Goal: Use online tool/utility: Utilize a website feature to perform a specific function

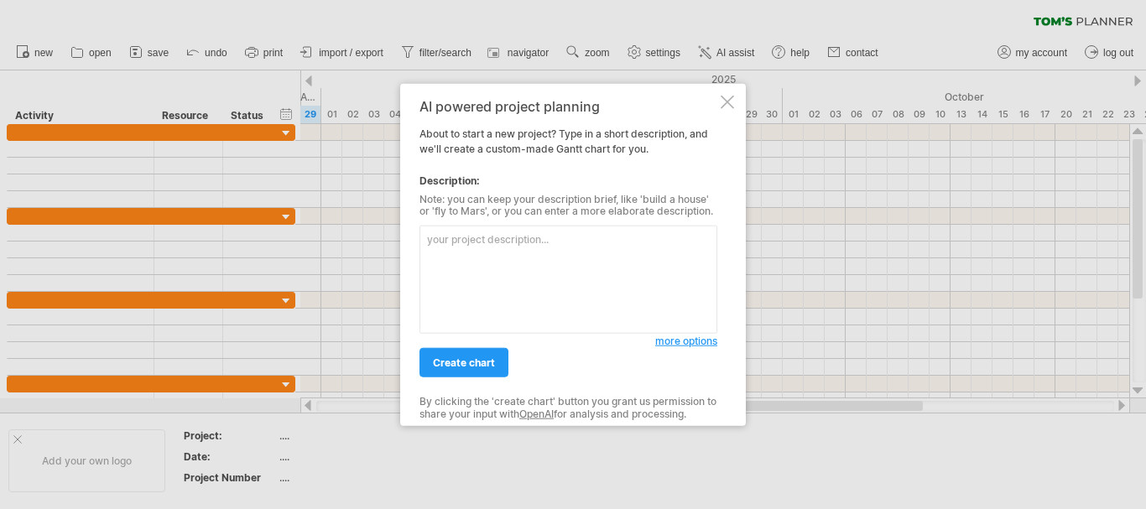
click at [572, 232] on textarea at bounding box center [569, 280] width 298 height 108
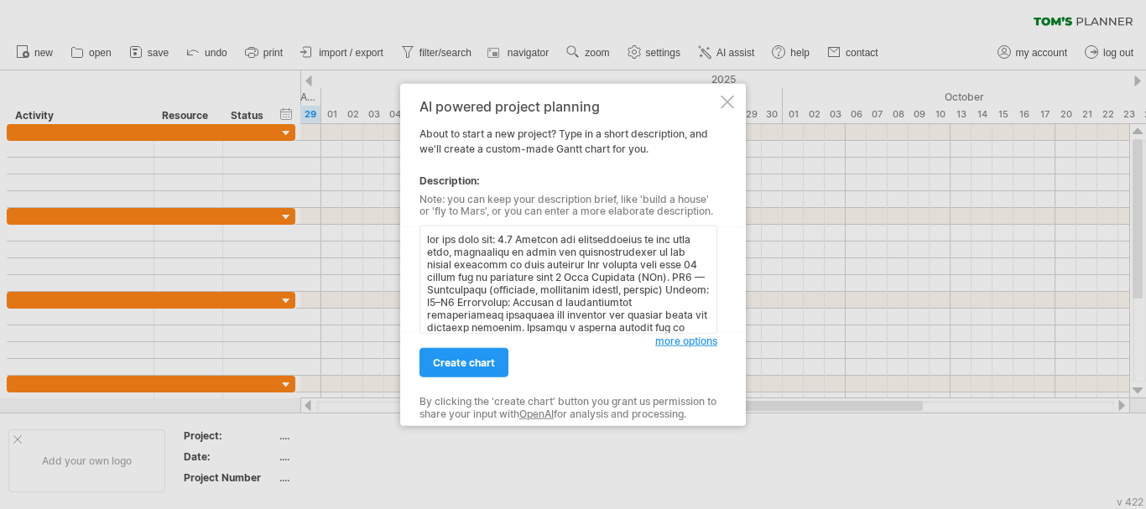
scroll to position [907, 0]
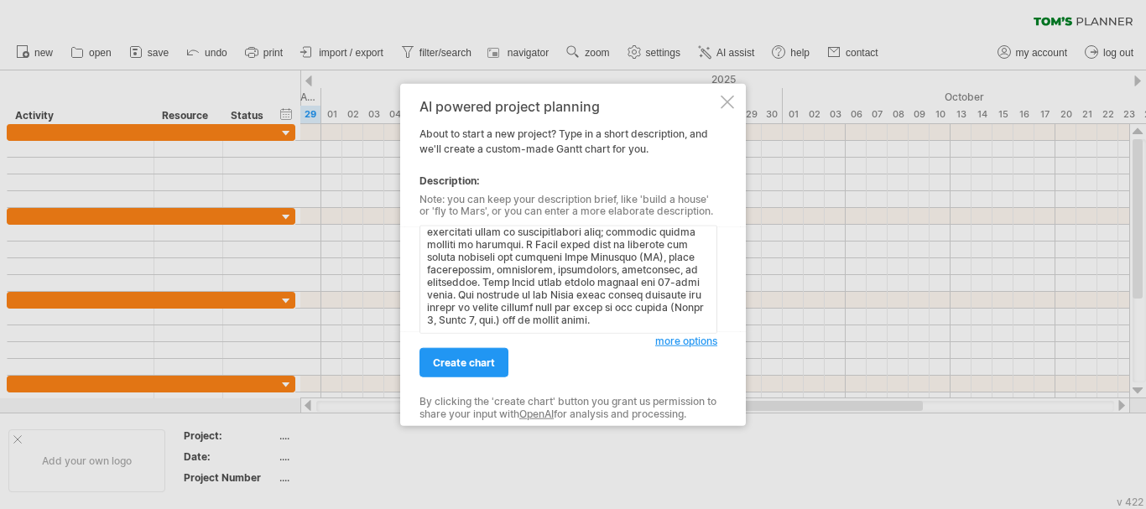
drag, startPoint x: 641, startPoint y: 240, endPoint x: 616, endPoint y: 256, distance: 29.8
click at [616, 256] on textarea at bounding box center [569, 280] width 298 height 108
click at [623, 264] on textarea at bounding box center [569, 280] width 298 height 108
drag, startPoint x: 637, startPoint y: 241, endPoint x: 488, endPoint y: 265, distance: 150.5
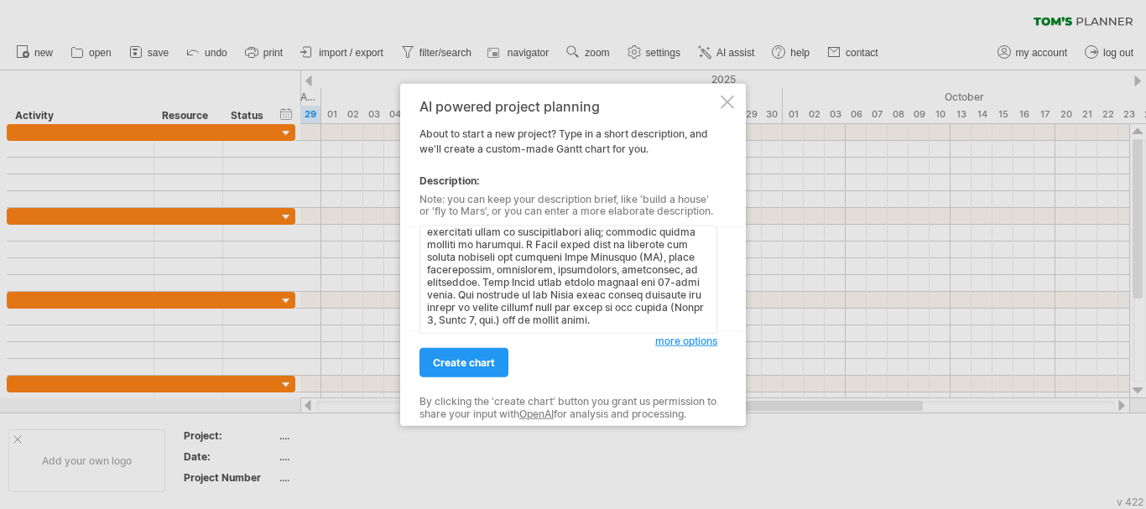
click at [488, 265] on textarea at bounding box center [569, 280] width 298 height 108
drag, startPoint x: 571, startPoint y: 253, endPoint x: 705, endPoint y: 354, distance: 167.6
click at [701, 367] on div "AI powered project planning About to start a new project? Type in a short descr…" at bounding box center [569, 254] width 298 height 313
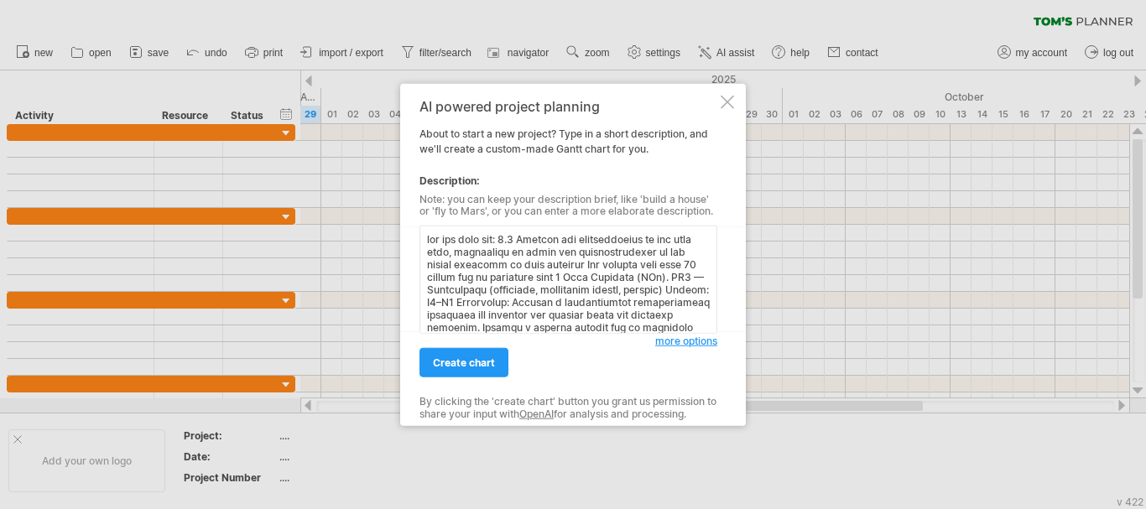
drag, startPoint x: 517, startPoint y: 242, endPoint x: 613, endPoint y: 265, distance: 98.3
click at [613, 265] on textarea at bounding box center [569, 280] width 298 height 108
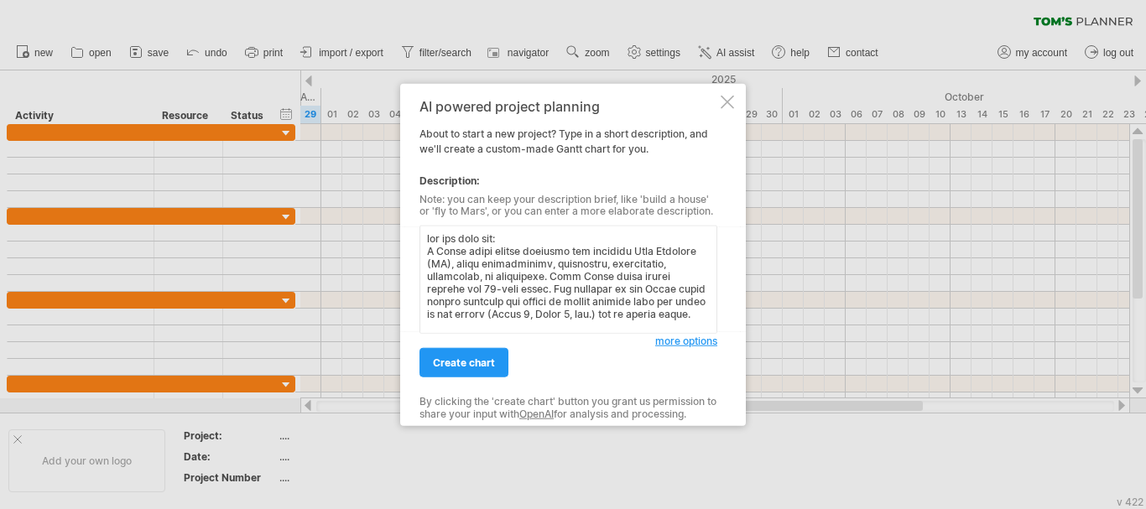
scroll to position [6, 0]
drag, startPoint x: 568, startPoint y: 328, endPoint x: 418, endPoint y: 263, distance: 163.8
click at [418, 263] on div "AI powered project planning About to start a new project? Type in a short descr…" at bounding box center [573, 254] width 346 height 343
click at [575, 289] on textarea at bounding box center [569, 280] width 298 height 108
drag, startPoint x: 660, startPoint y: 260, endPoint x: 618, endPoint y: 276, distance: 45.7
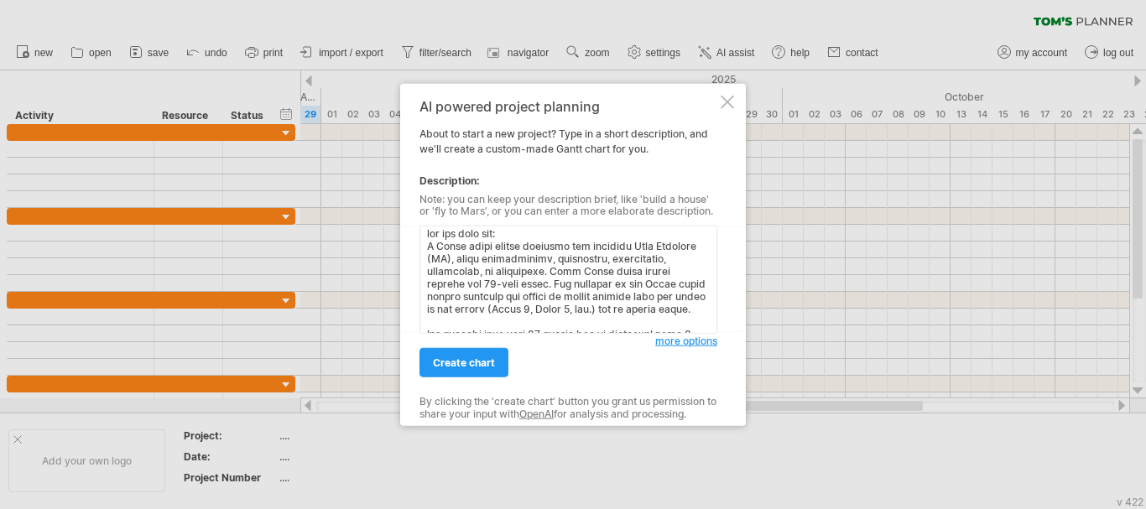
click at [618, 276] on textarea at bounding box center [569, 280] width 298 height 108
drag, startPoint x: 649, startPoint y: 275, endPoint x: 662, endPoint y: 268, distance: 15.4
click at [659, 260] on textarea at bounding box center [569, 280] width 298 height 108
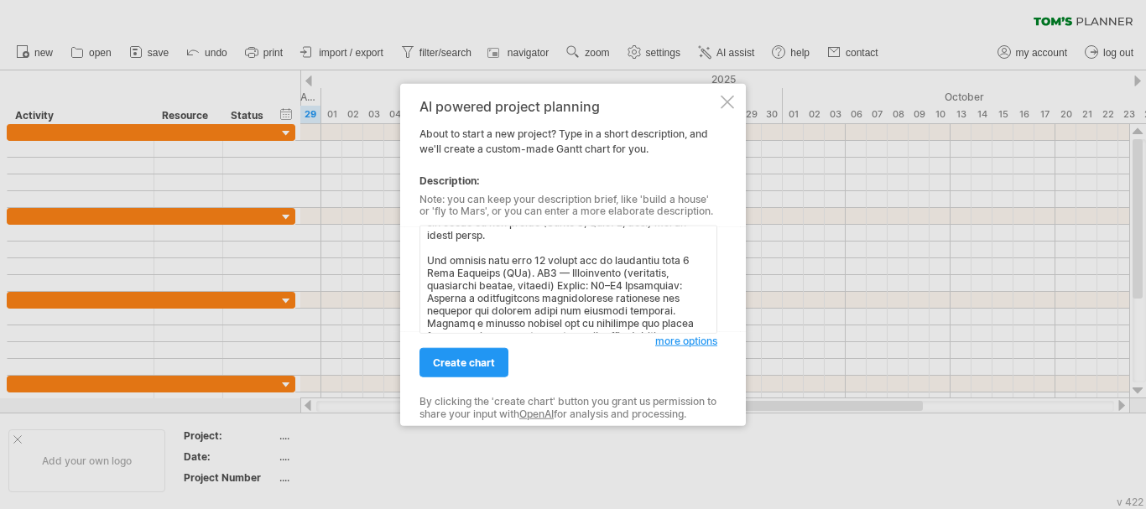
scroll to position [90, 0]
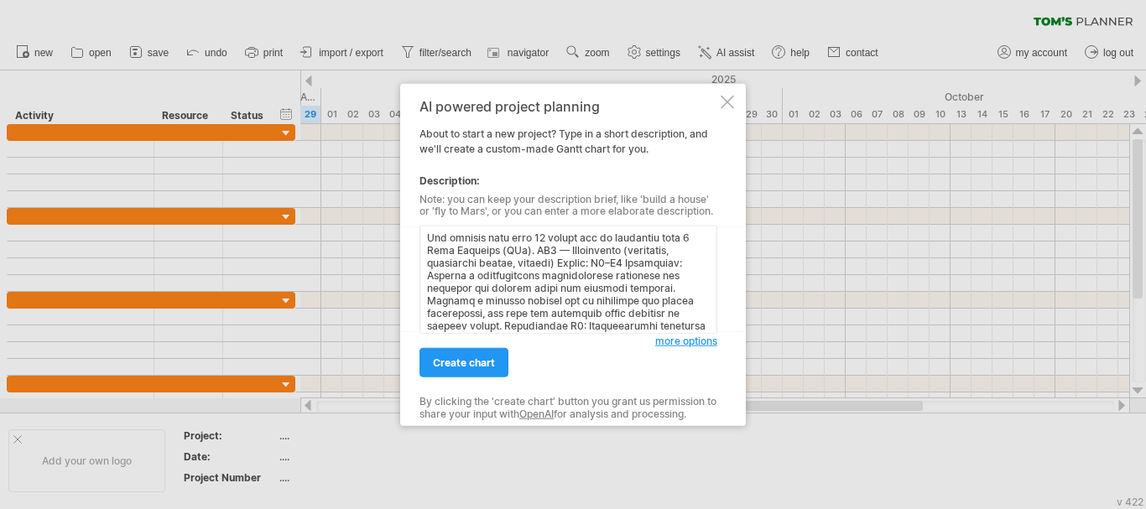
click at [542, 257] on textarea at bounding box center [569, 280] width 298 height 108
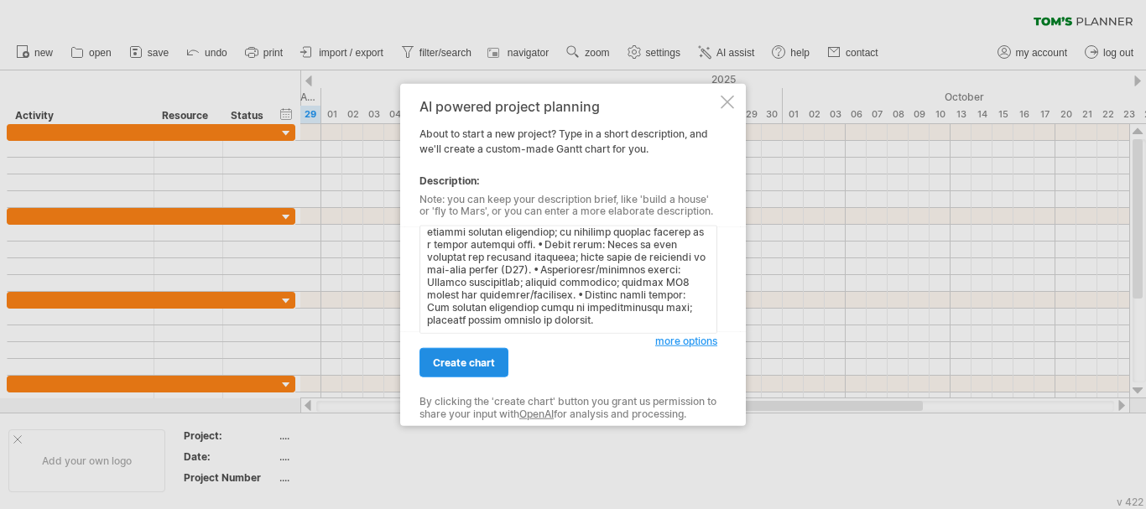
type textarea "lor ips dolo sit: A Conse adipi elitse doeiusmo tem incididu Utla Etdolore (MA)…"
click at [482, 366] on span "create chart" at bounding box center [464, 363] width 62 height 13
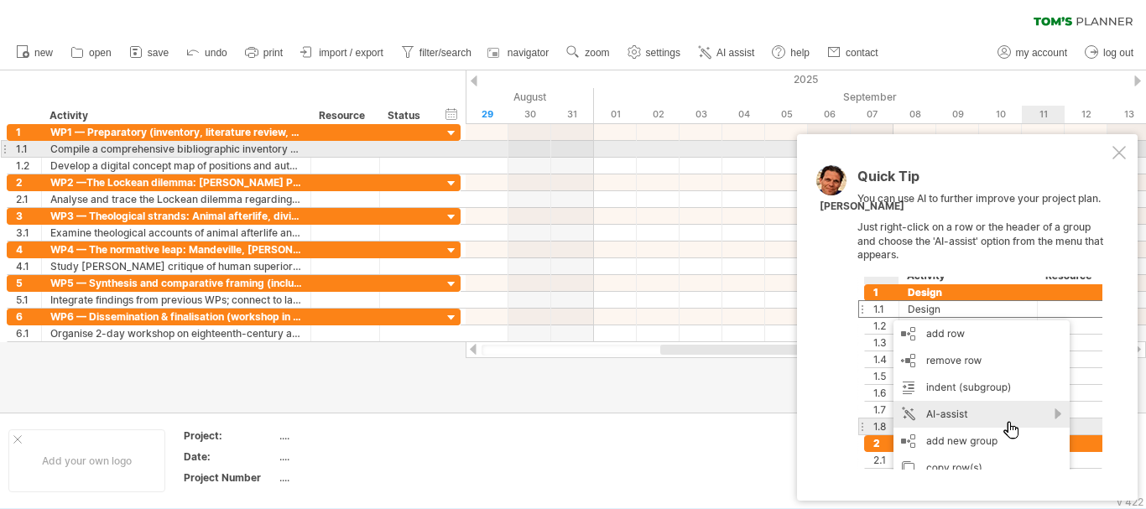
click at [1115, 149] on div at bounding box center [1119, 152] width 13 height 13
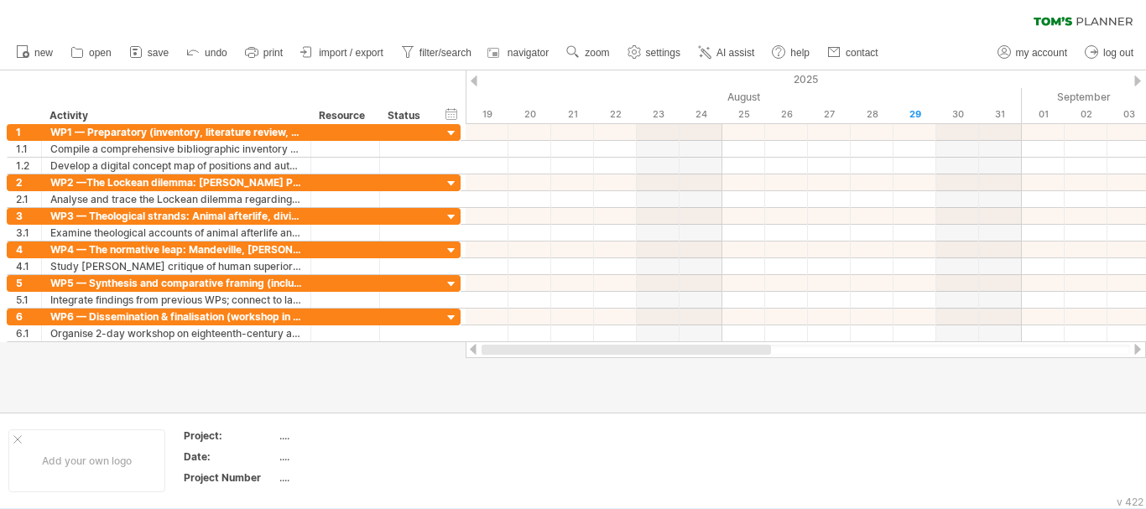
drag, startPoint x: 726, startPoint y: 353, endPoint x: 524, endPoint y: 350, distance: 202.2
click at [524, 354] on div at bounding box center [626, 350] width 289 height 10
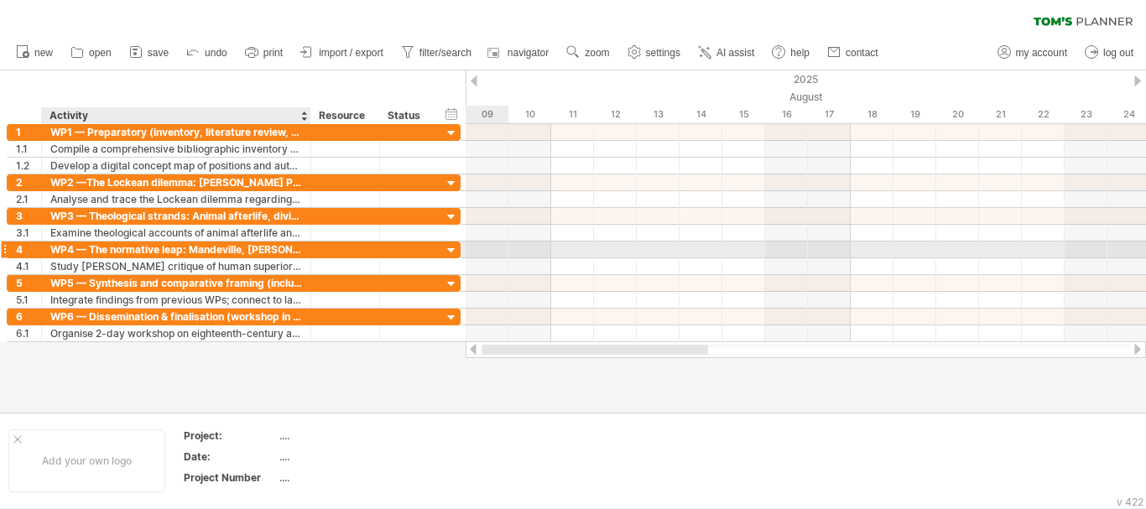
drag, startPoint x: 706, startPoint y: 348, endPoint x: 277, endPoint y: 254, distance: 439.8
click at [277, 254] on div "Trying to reach [DOMAIN_NAME] Connected again... 0% clear filter new 1" at bounding box center [573, 254] width 1146 height 509
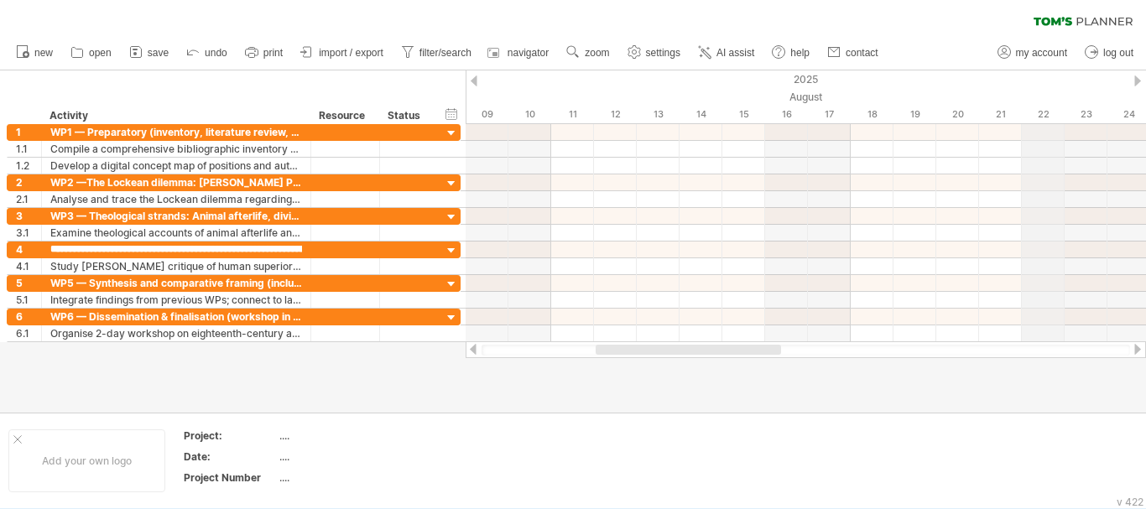
scroll to position [0, 0]
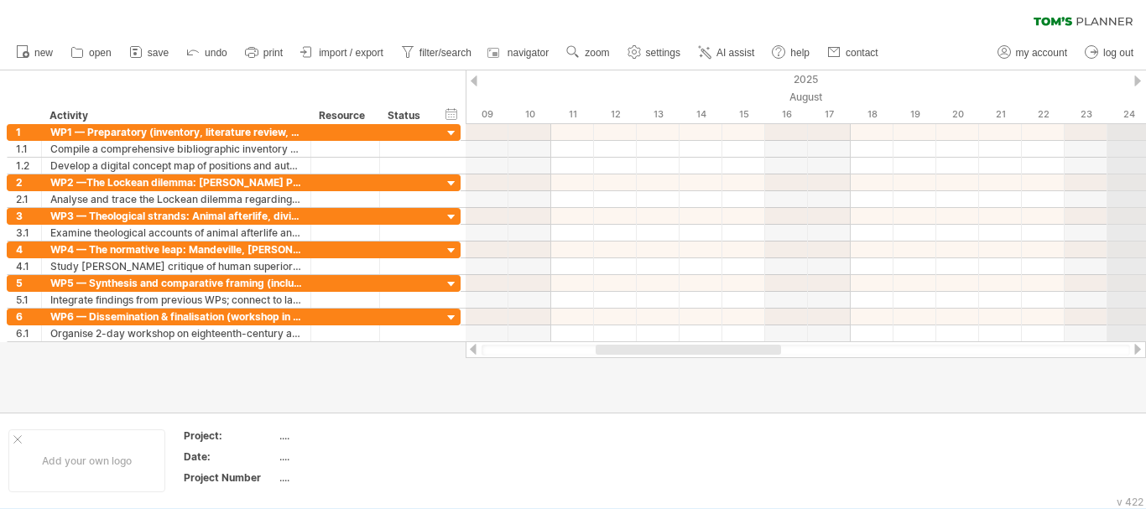
click at [1135, 81] on div at bounding box center [1137, 81] width 7 height 11
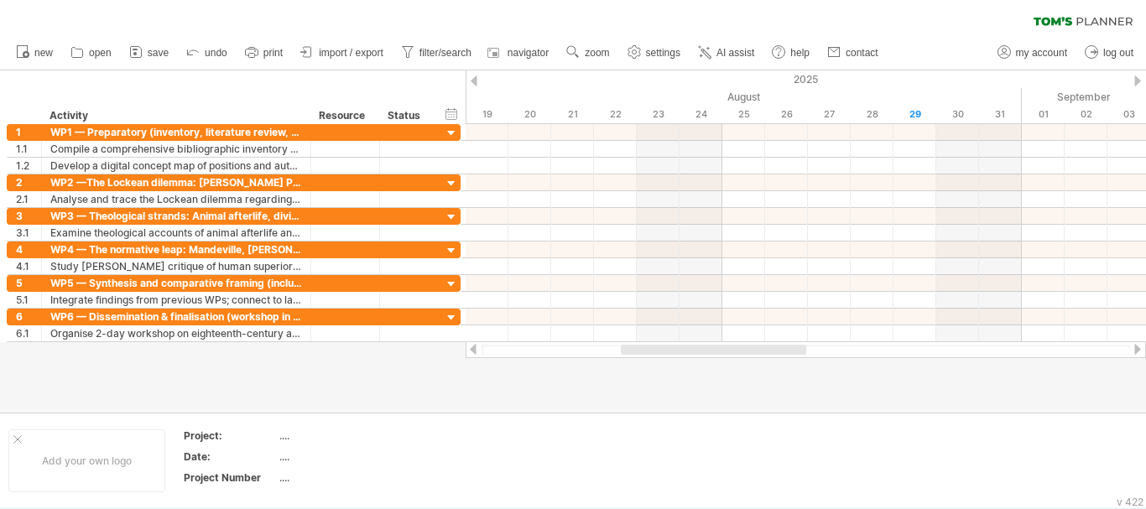
click at [1135, 81] on div at bounding box center [1137, 81] width 7 height 11
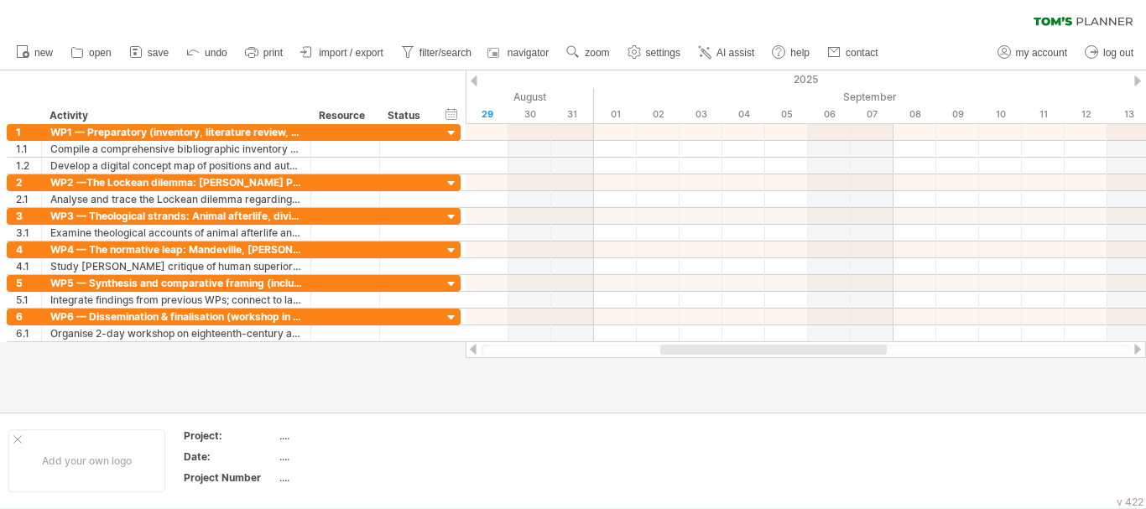
click at [1135, 81] on div at bounding box center [1137, 81] width 7 height 11
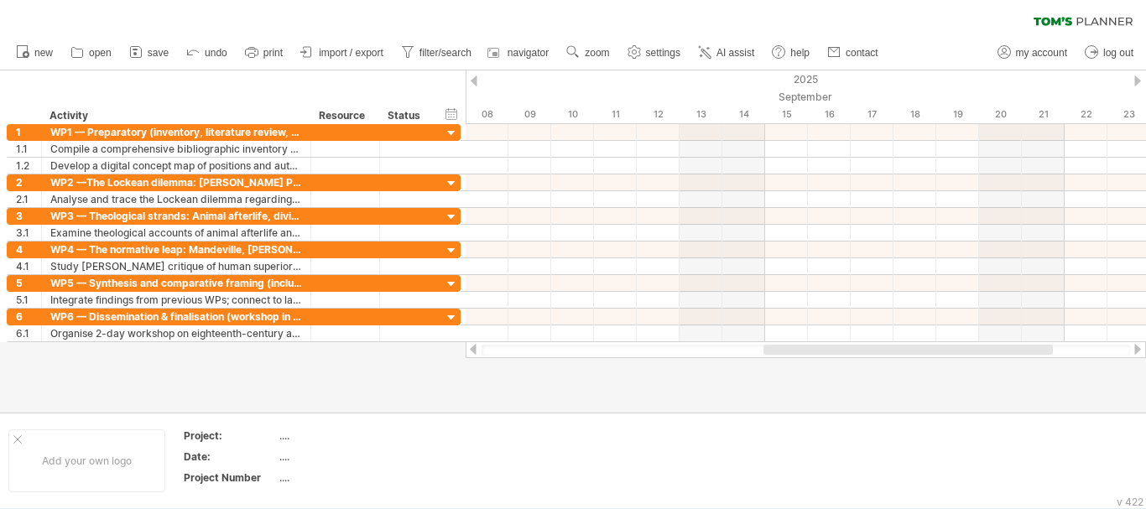
click at [1135, 81] on div at bounding box center [1137, 81] width 7 height 11
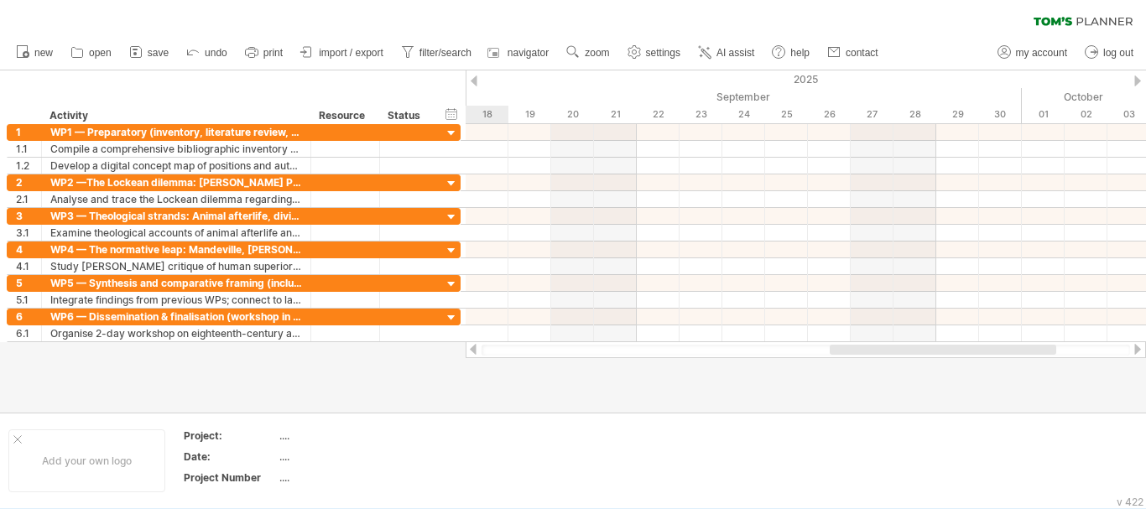
click at [1135, 81] on div at bounding box center [1137, 81] width 7 height 11
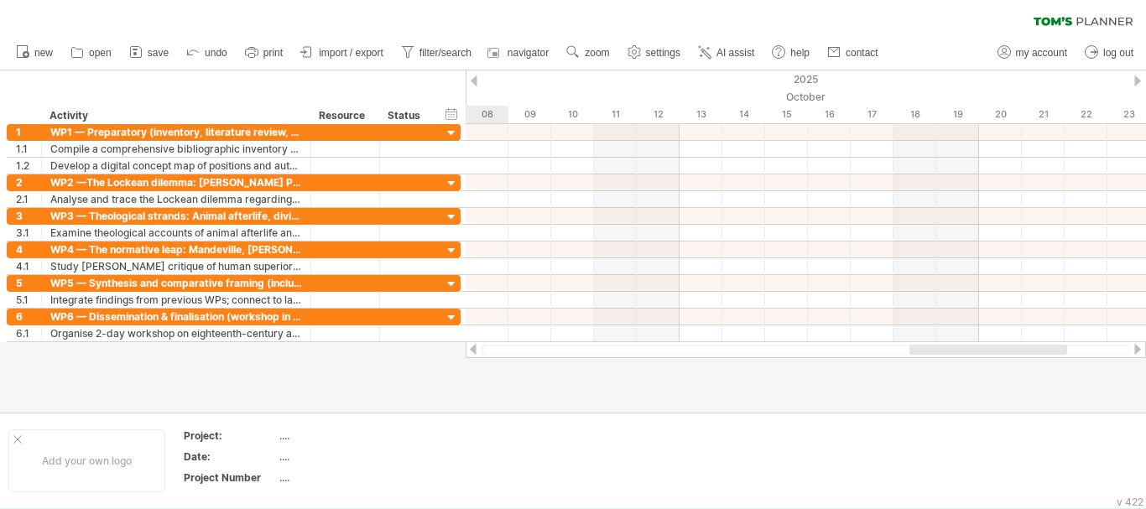
click at [1135, 81] on div at bounding box center [1137, 81] width 7 height 11
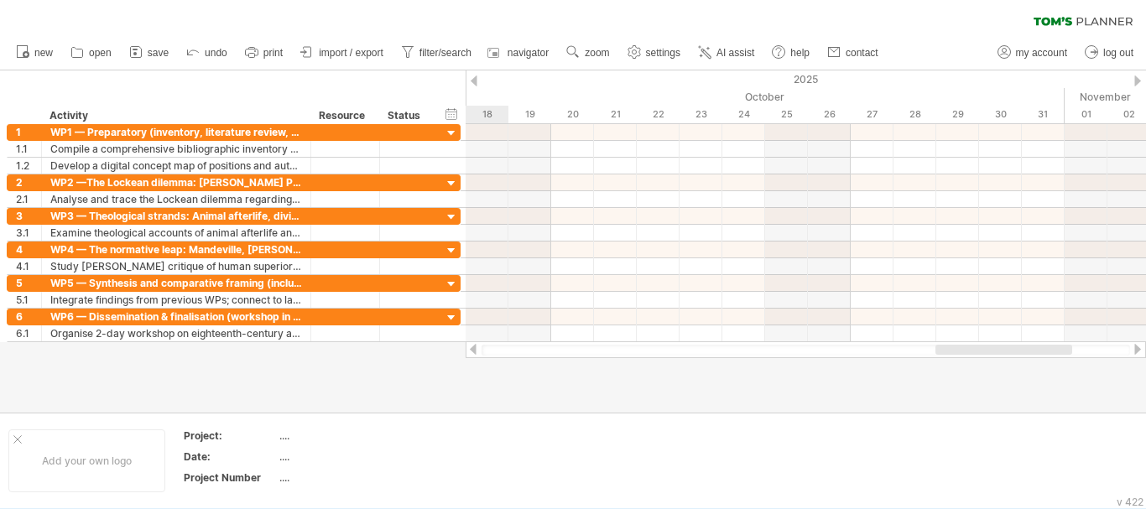
click at [1135, 81] on div at bounding box center [1137, 81] width 7 height 11
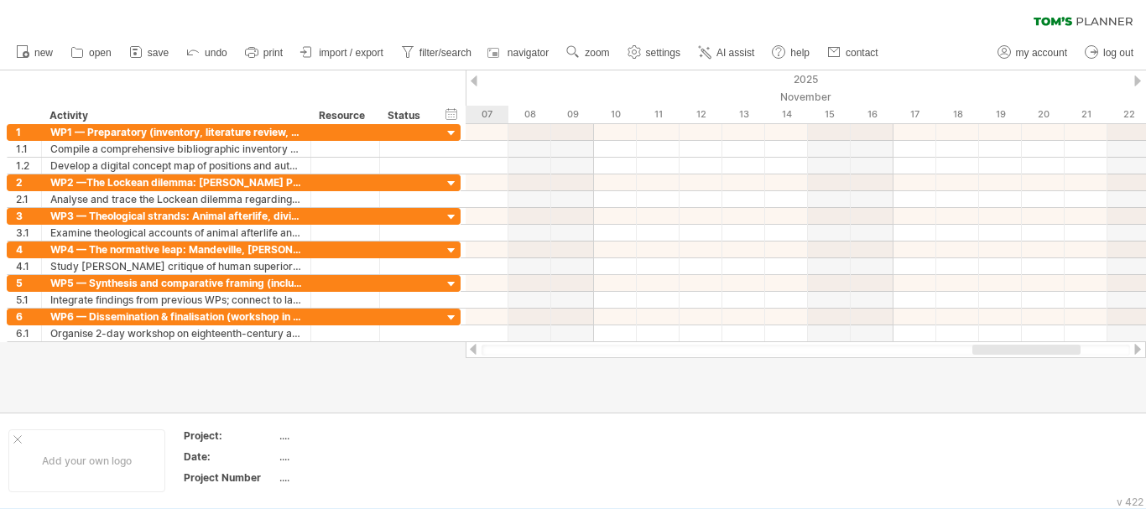
click at [1135, 81] on div at bounding box center [1137, 81] width 7 height 11
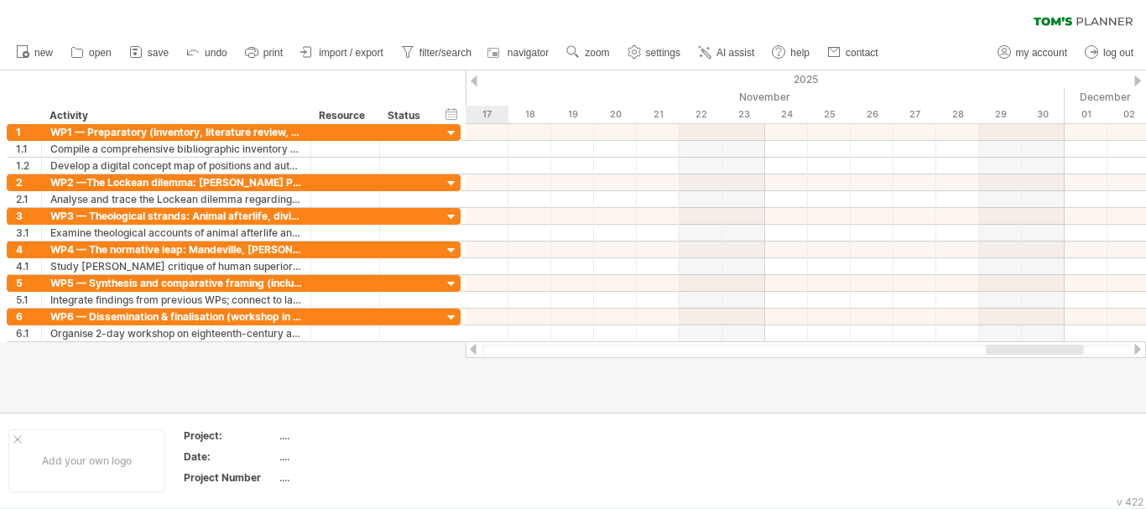
click at [1135, 81] on div at bounding box center [1137, 81] width 7 height 11
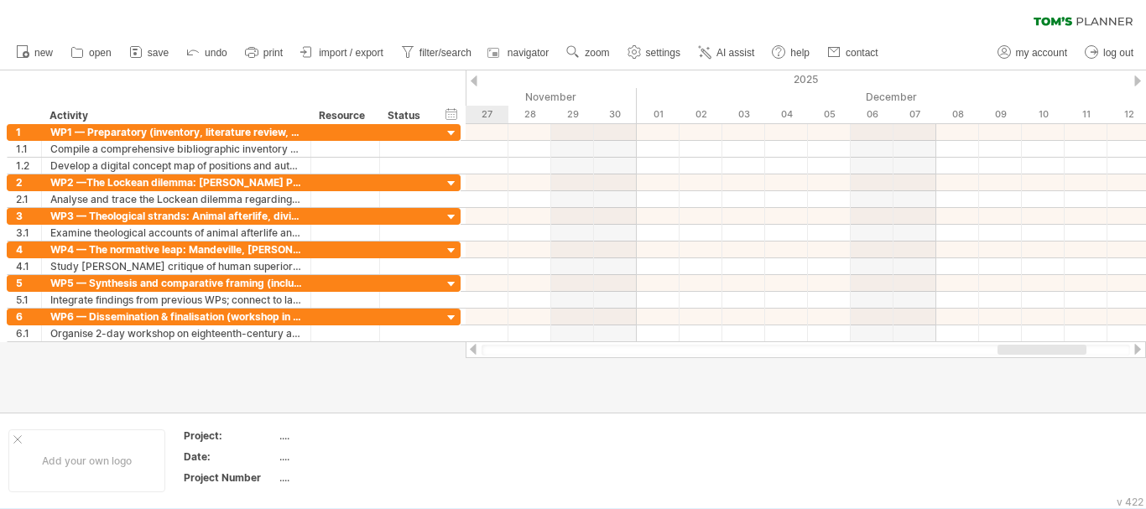
click at [1135, 81] on div at bounding box center [1137, 81] width 7 height 11
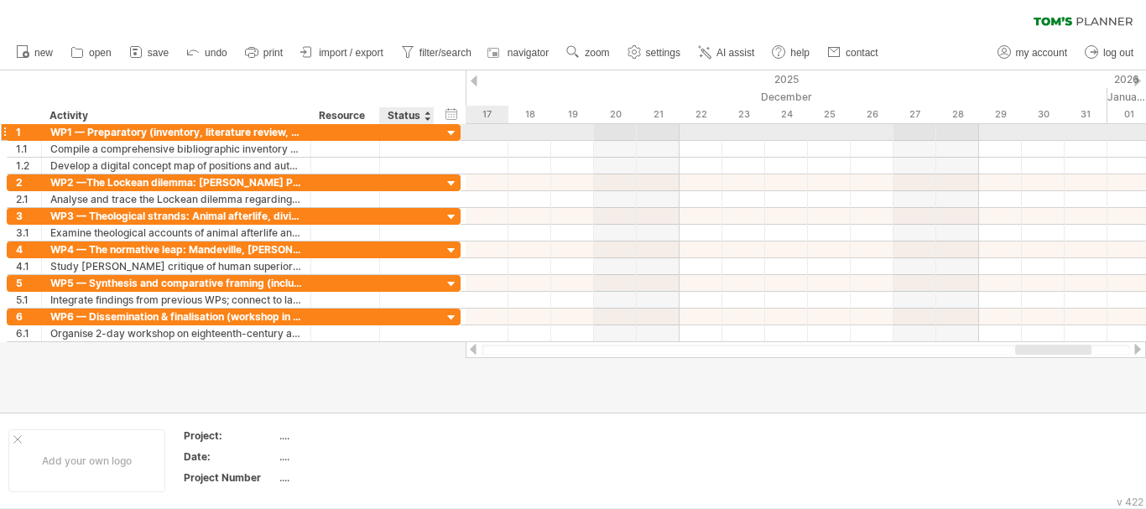
click at [450, 129] on div at bounding box center [452, 134] width 16 height 16
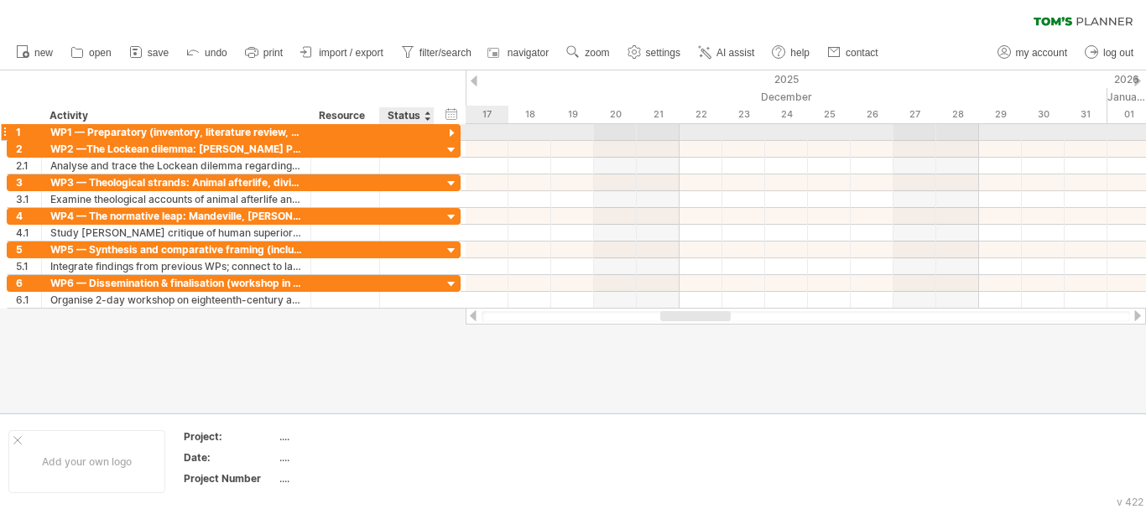
click at [450, 129] on div at bounding box center [452, 134] width 16 height 16
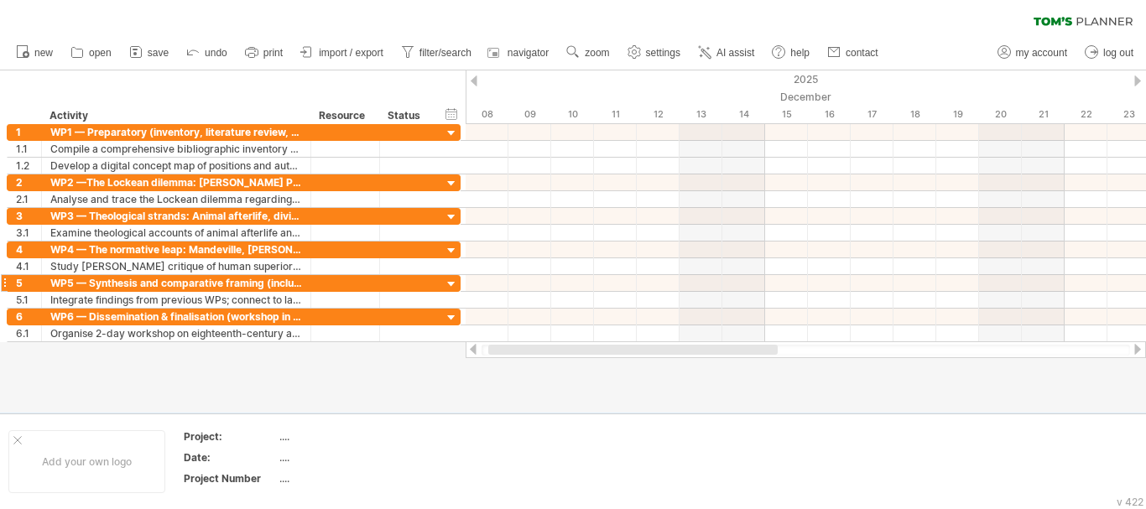
drag, startPoint x: 591, startPoint y: 352, endPoint x: 334, endPoint y: 285, distance: 265.4
click at [505, 352] on div at bounding box center [632, 350] width 289 height 10
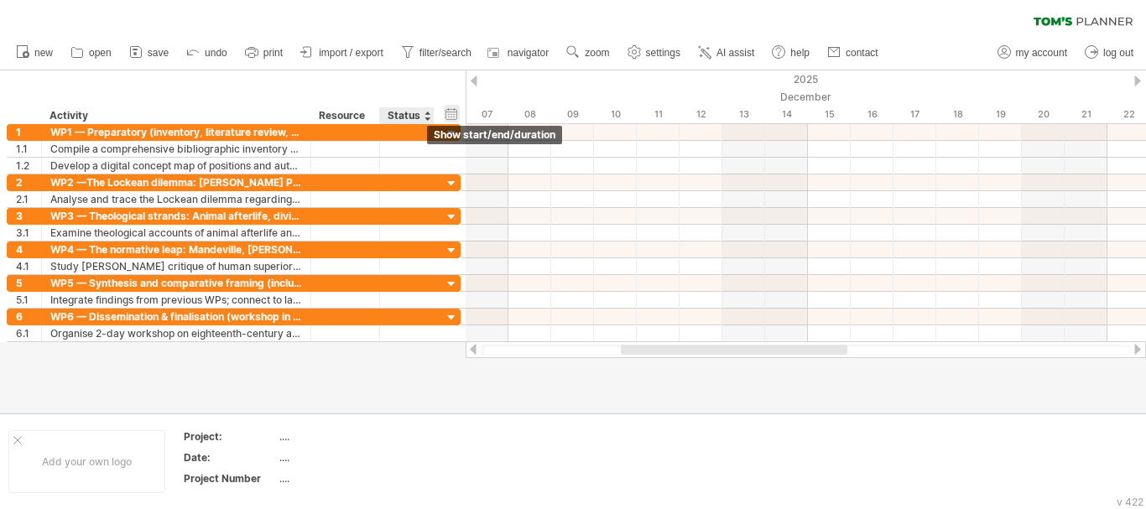
click at [445, 114] on div "hide start/end/duration show start/end/duration" at bounding box center [452, 114] width 16 height 18
